Goal: Information Seeking & Learning: Learn about a topic

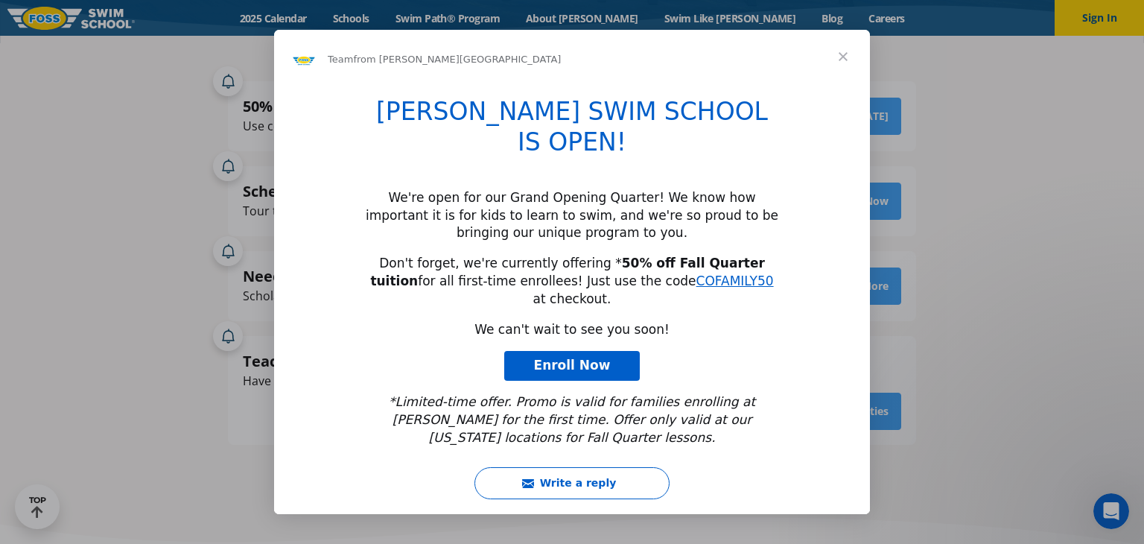
click at [848, 78] on span "Close" at bounding box center [843, 57] width 54 height 54
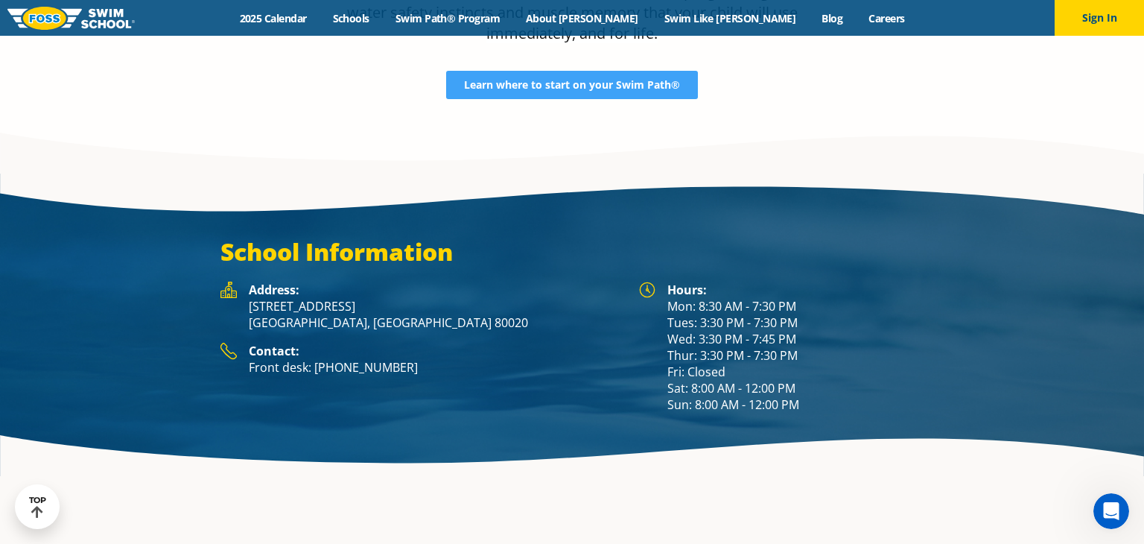
scroll to position [2058, 0]
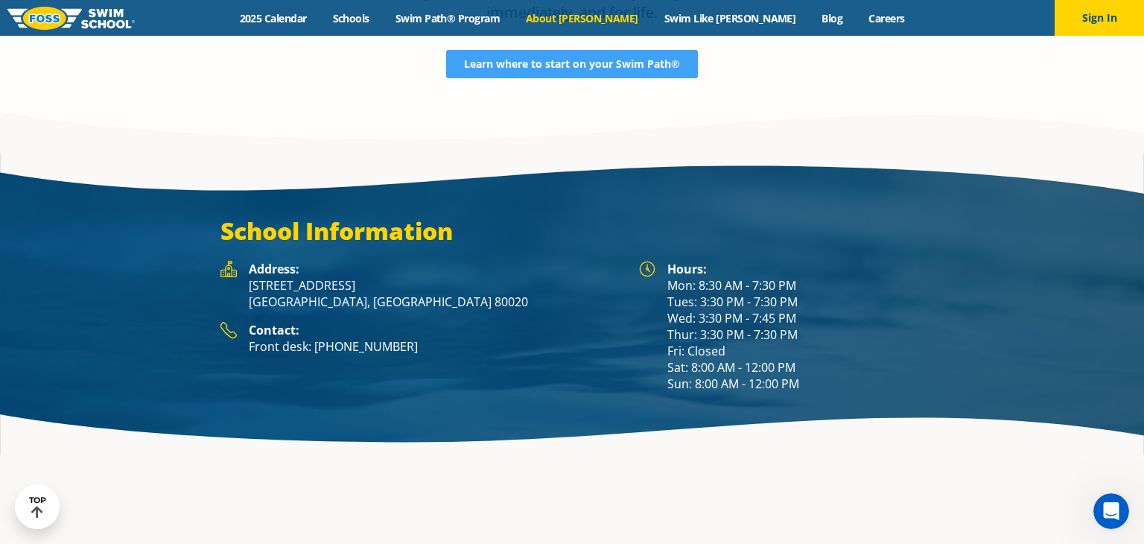
click at [584, 16] on link "About [PERSON_NAME]" at bounding box center [582, 18] width 138 height 14
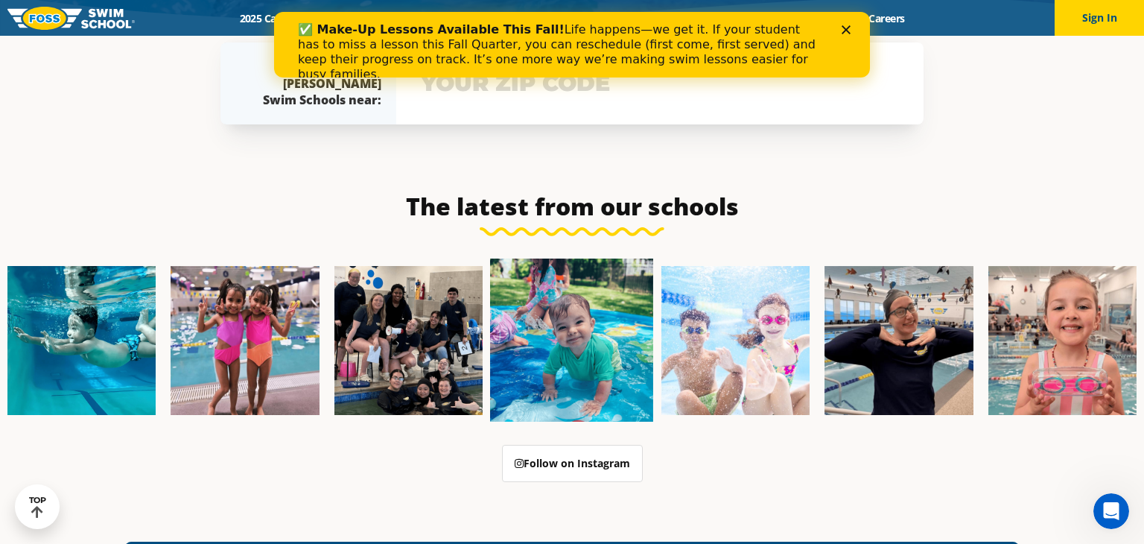
scroll to position [3404, 0]
